Goal: Task Accomplishment & Management: Use online tool/utility

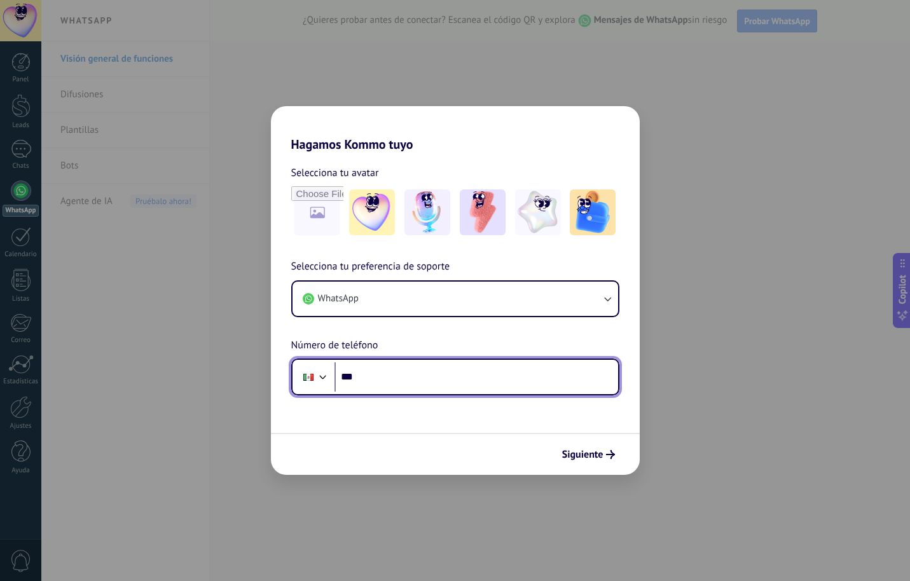
click at [436, 371] on input "***" at bounding box center [475, 376] width 283 height 29
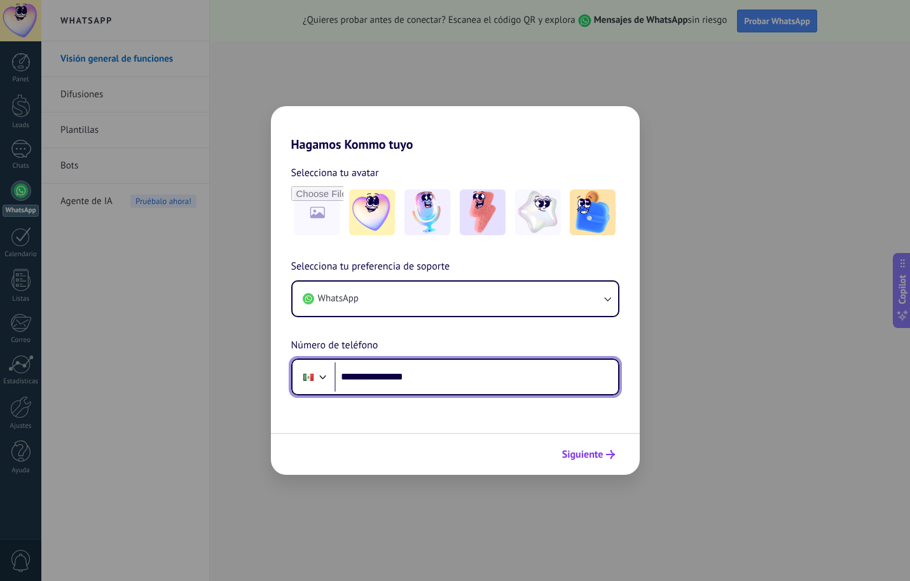
type input "**********"
click at [584, 454] on span "Siguiente" at bounding box center [582, 454] width 41 height 9
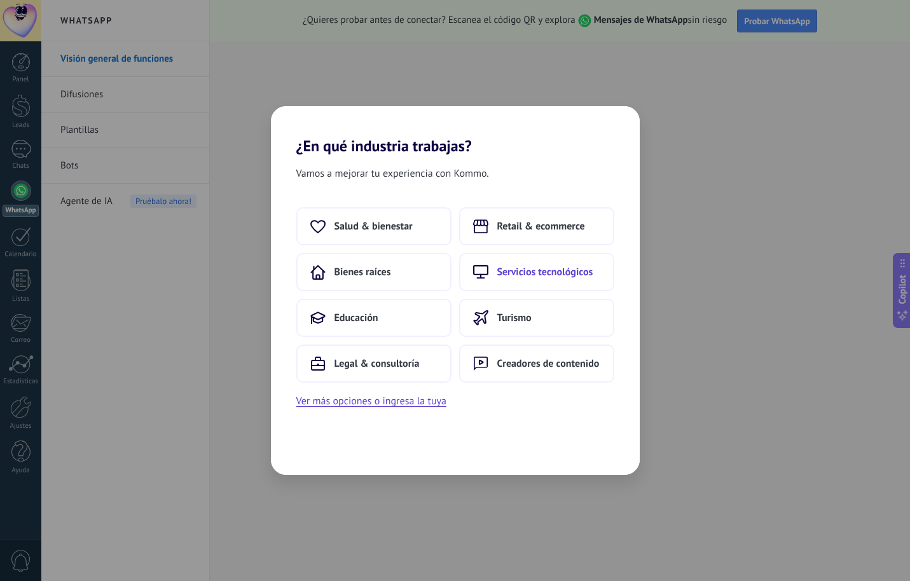
click at [501, 268] on span "Servicios tecnológicos" at bounding box center [545, 272] width 96 height 13
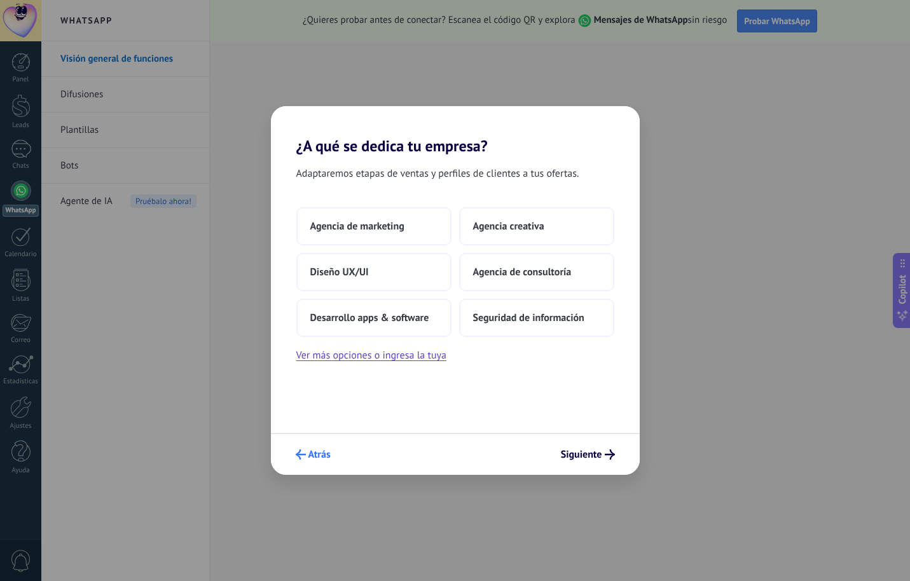
click at [313, 450] on span "Atrás" at bounding box center [319, 454] width 22 height 9
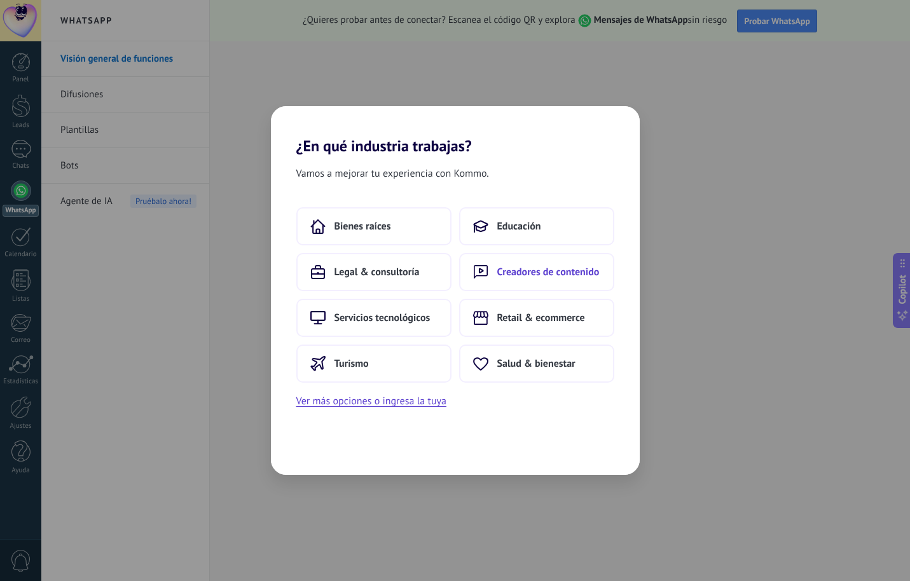
click at [556, 278] on span "Creadores de contenido" at bounding box center [548, 272] width 102 height 13
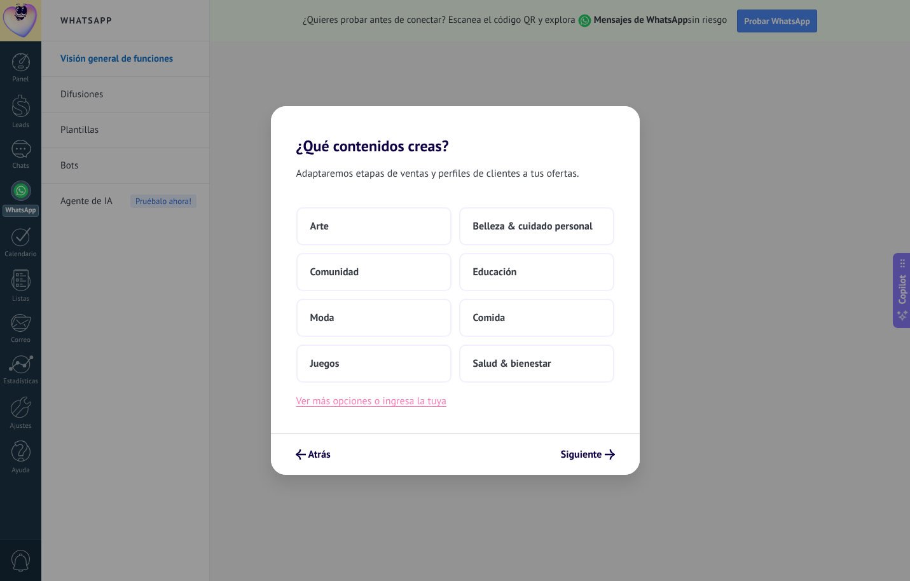
click at [432, 405] on button "Ver más opciones o ingresa la tuya" at bounding box center [371, 401] width 150 height 17
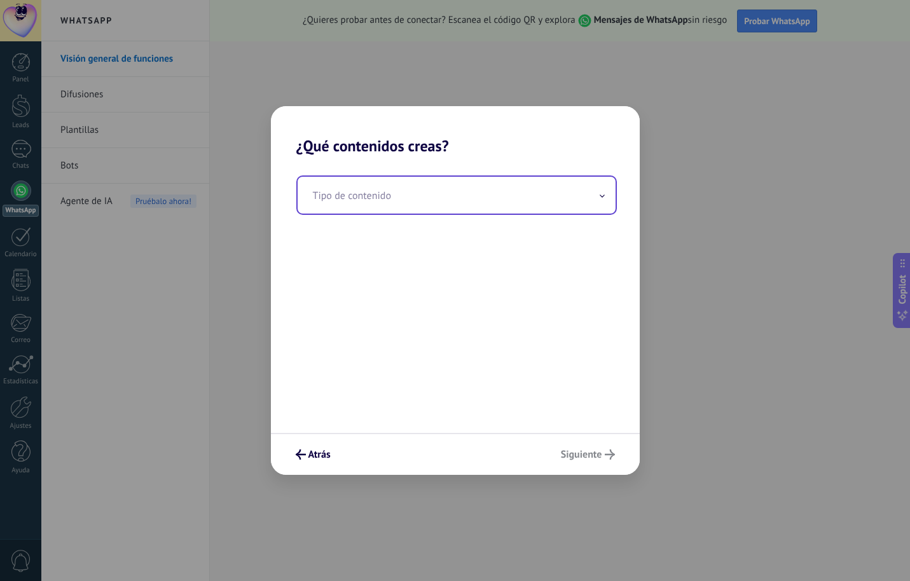
click at [514, 198] on input "text" at bounding box center [456, 195] width 318 height 37
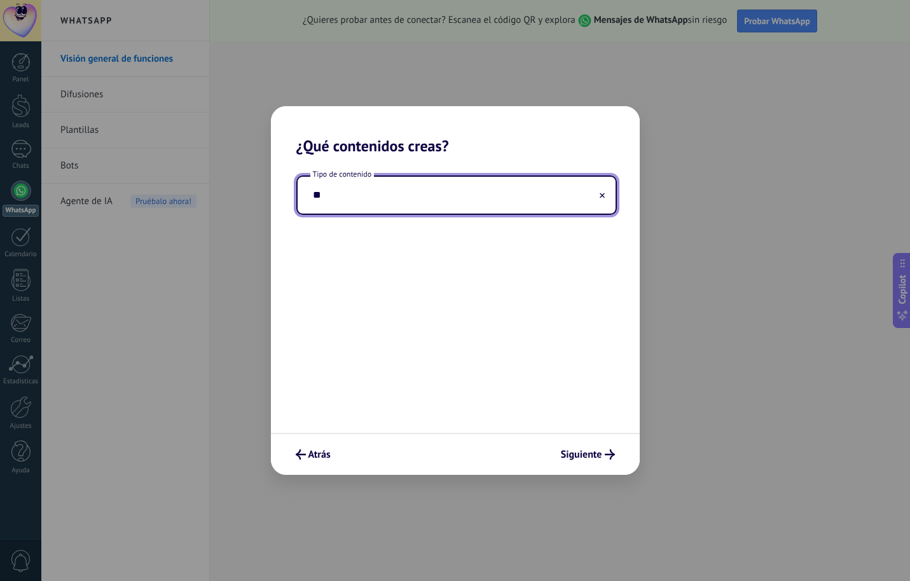
type input "*"
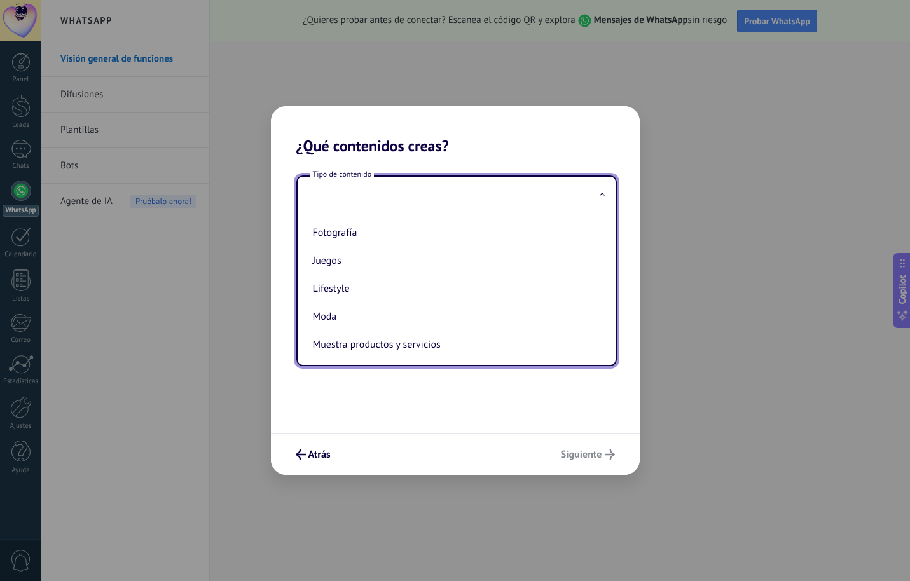
scroll to position [137, 0]
click at [314, 450] on span "Atrás" at bounding box center [319, 454] width 22 height 9
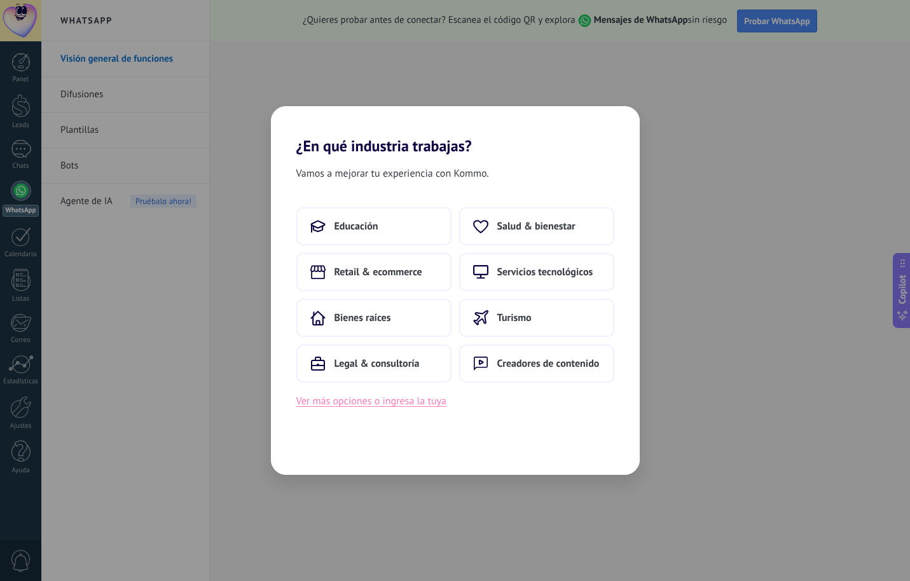
click at [395, 399] on button "Ver más opciones o ingresa la tuya" at bounding box center [371, 401] width 150 height 17
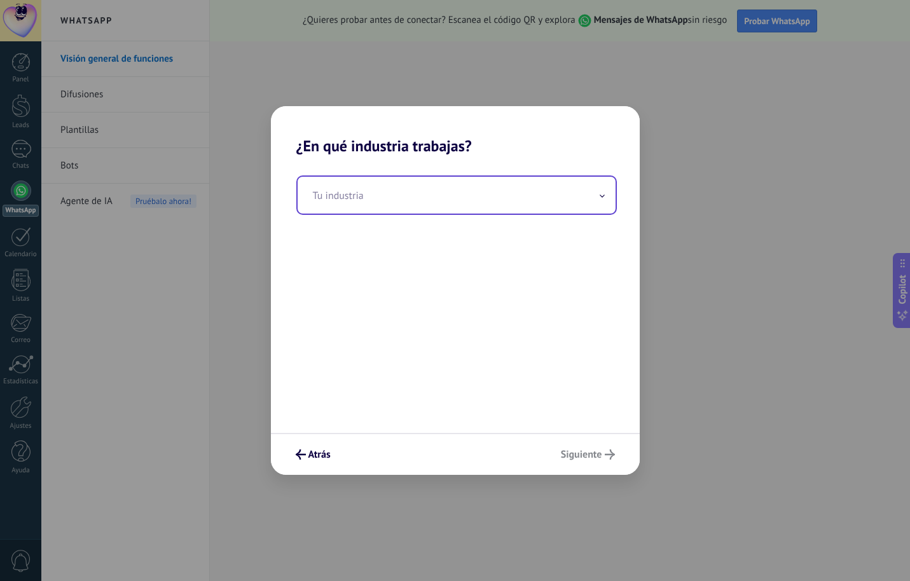
click at [475, 202] on input "text" at bounding box center [456, 195] width 318 height 37
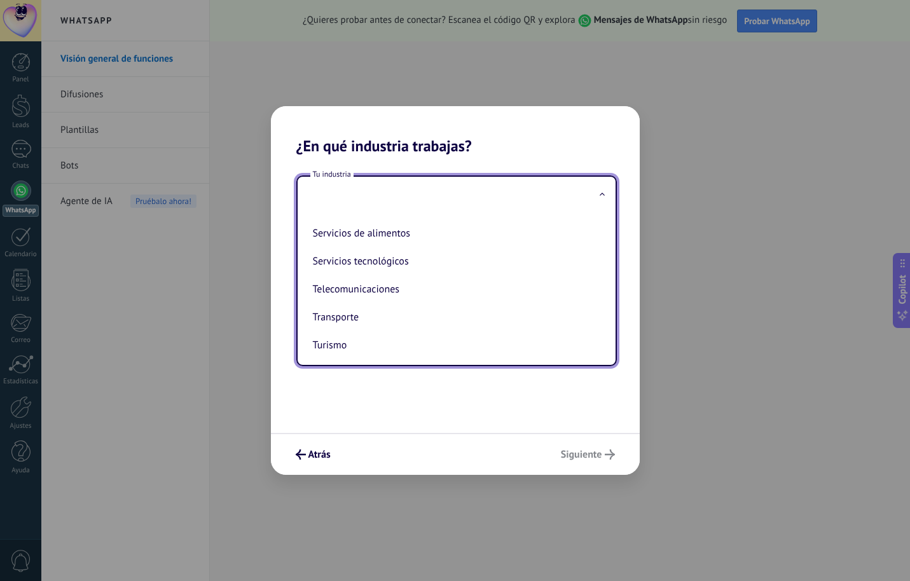
scroll to position [348, 0]
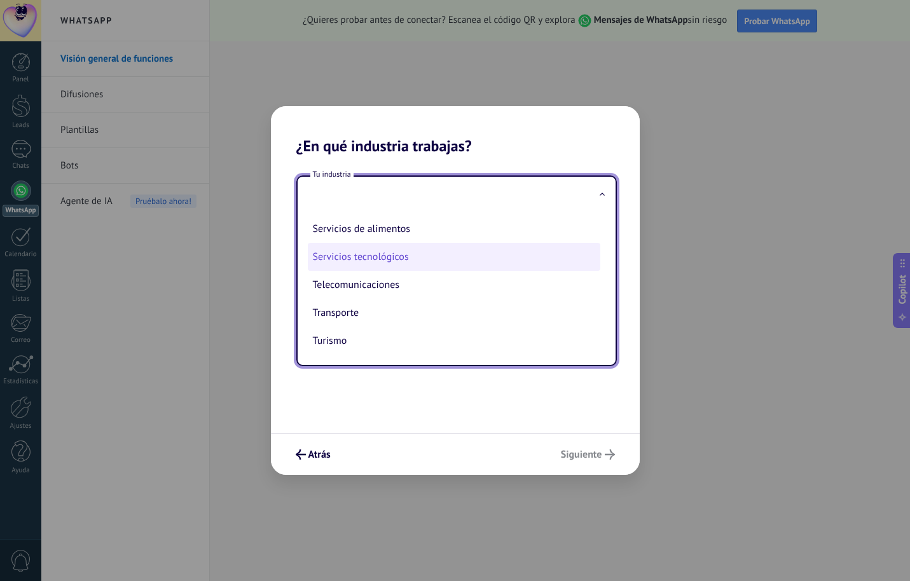
click at [467, 261] on li "Servicios tecnológicos" at bounding box center [454, 257] width 292 height 28
type input "**********"
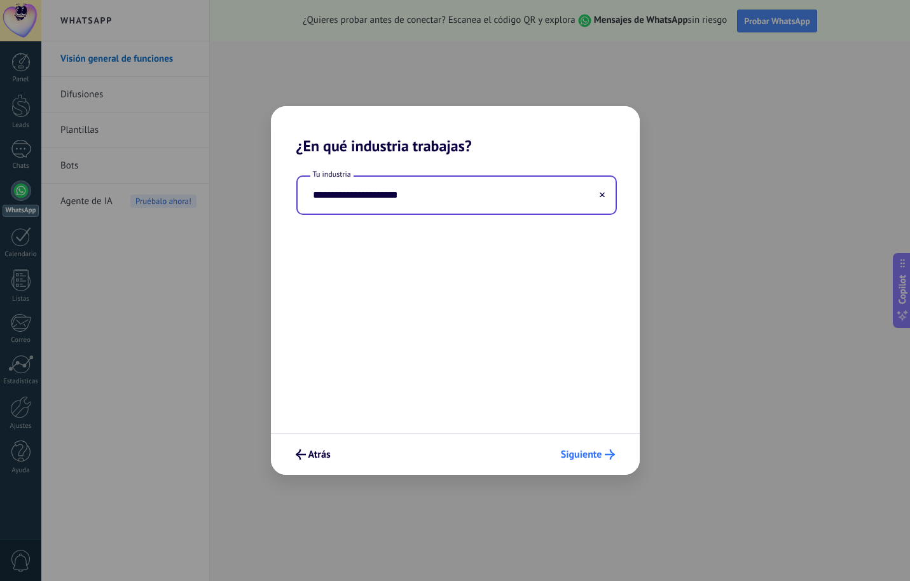
click at [586, 459] on span "Siguiente" at bounding box center [581, 454] width 41 height 9
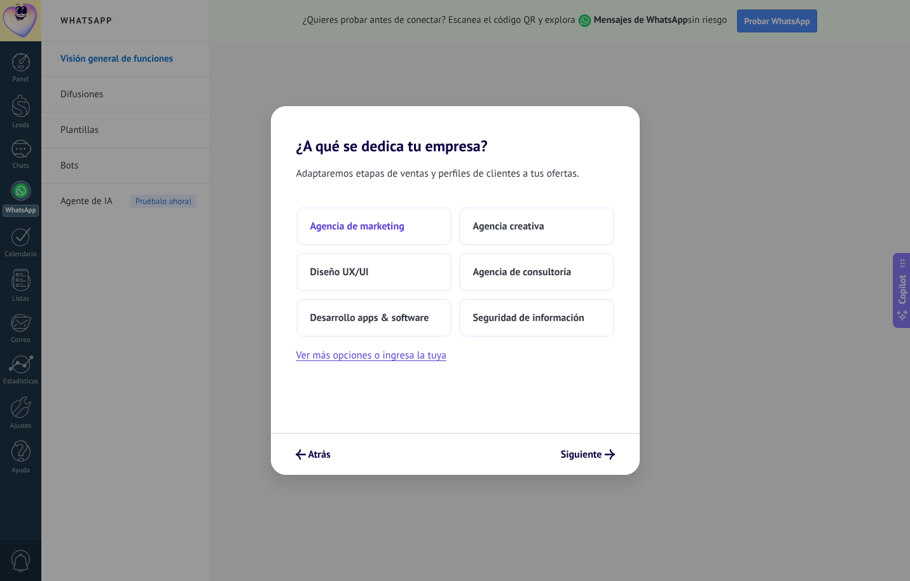
click at [399, 233] on button "Agencia de marketing" at bounding box center [373, 226] width 155 height 38
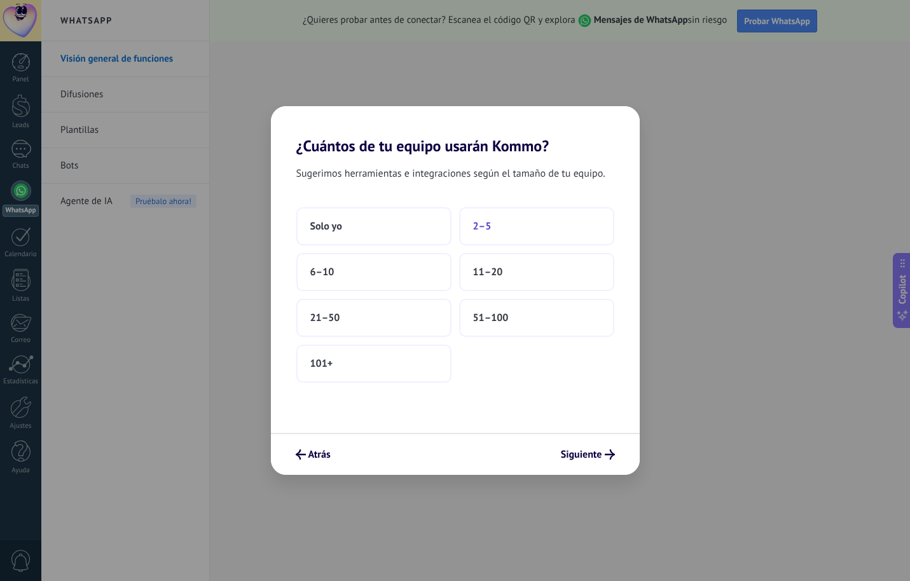
click at [481, 233] on button "2–5" at bounding box center [536, 226] width 155 height 38
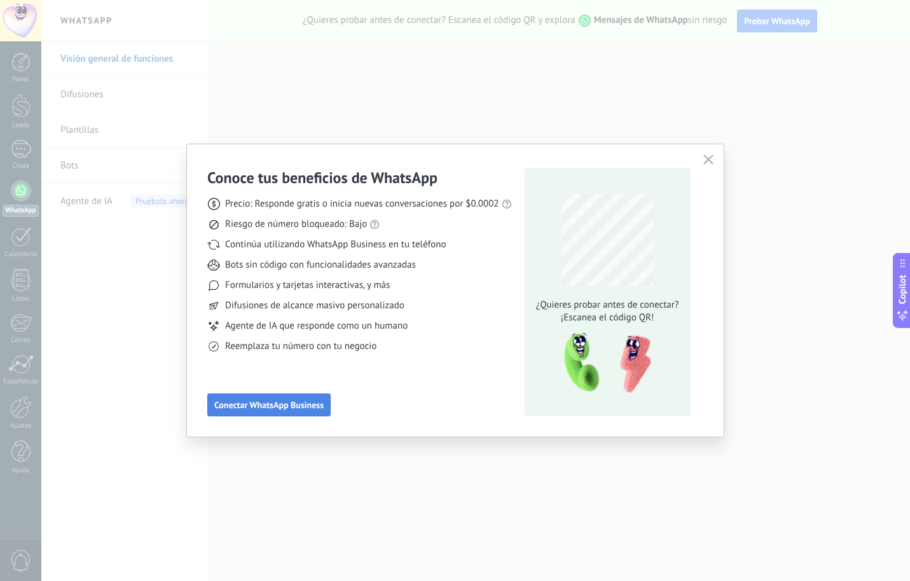
click at [308, 409] on span "Conectar WhatsApp Business" at bounding box center [268, 404] width 109 height 9
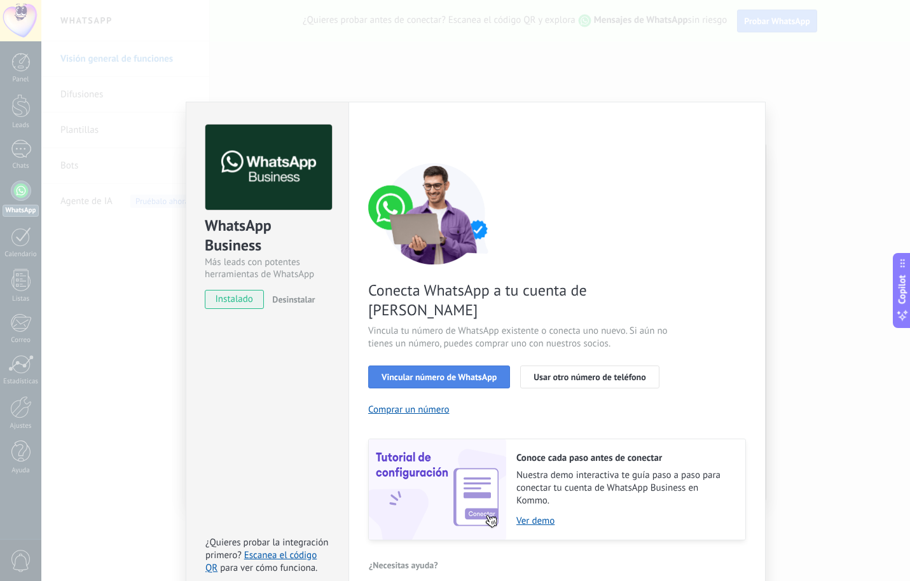
click at [480, 372] on span "Vincular número de WhatsApp" at bounding box center [438, 376] width 115 height 9
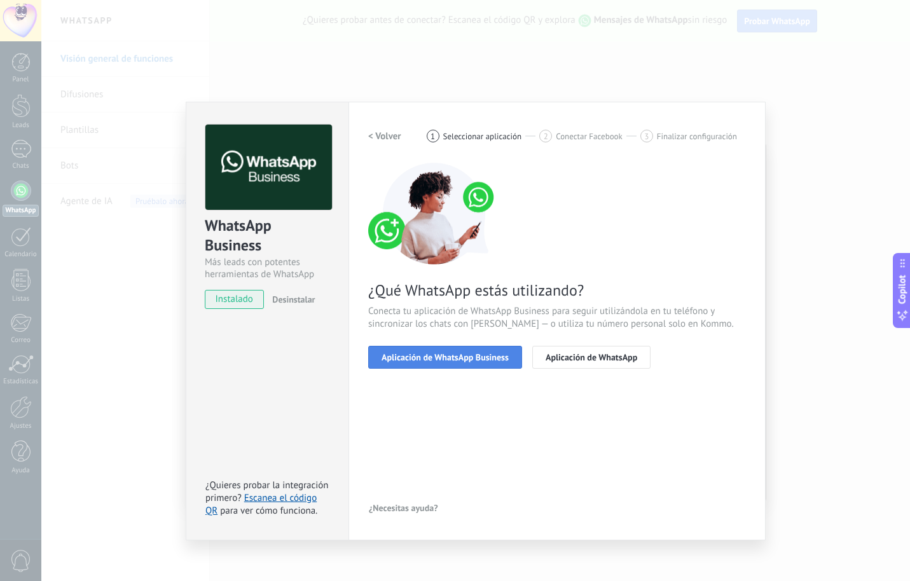
click at [496, 359] on span "Aplicación de WhatsApp Business" at bounding box center [444, 357] width 127 height 9
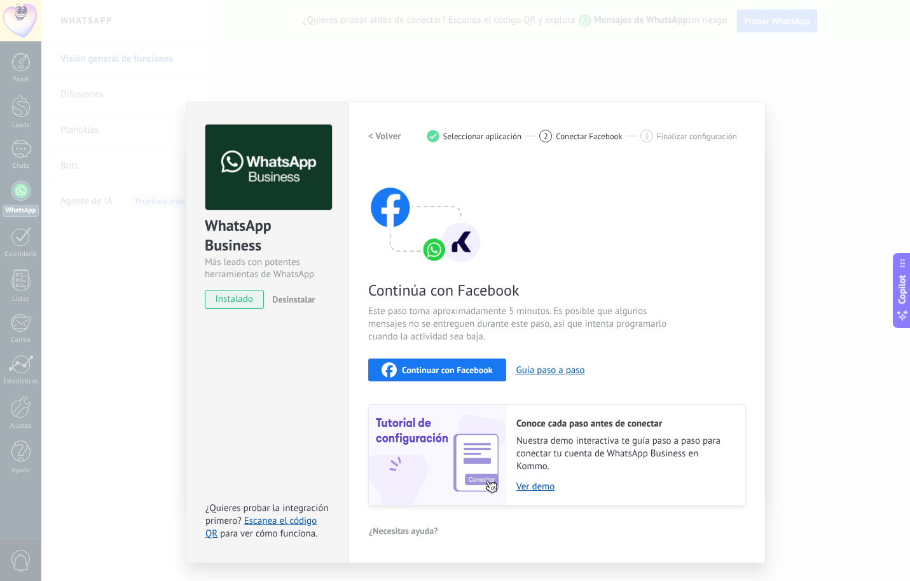
click at [444, 377] on button "Continuar con Facebook" at bounding box center [437, 369] width 138 height 23
